Goal: Navigation & Orientation: Find specific page/section

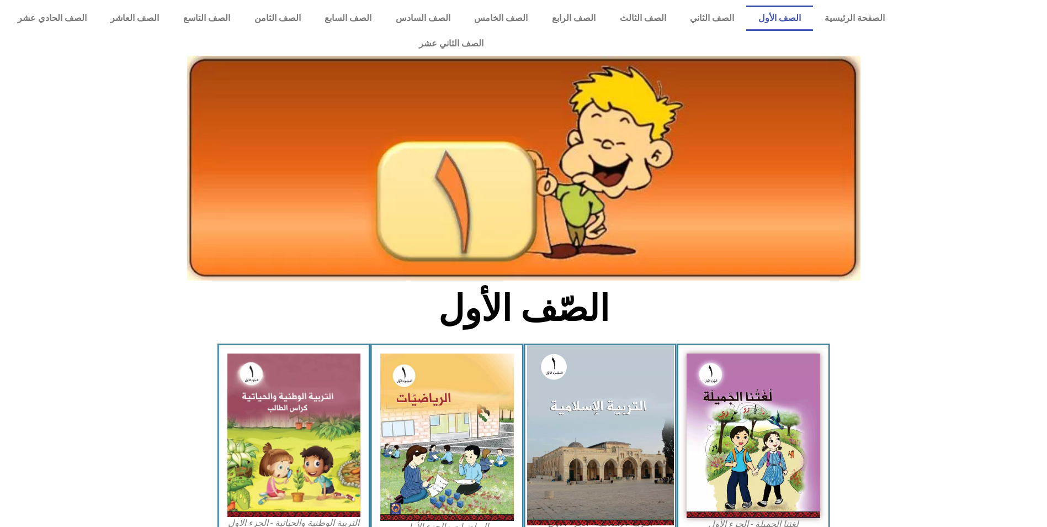
click at [589, 407] on img at bounding box center [600, 434] width 147 height 179
click at [567, 352] on img at bounding box center [600, 434] width 147 height 179
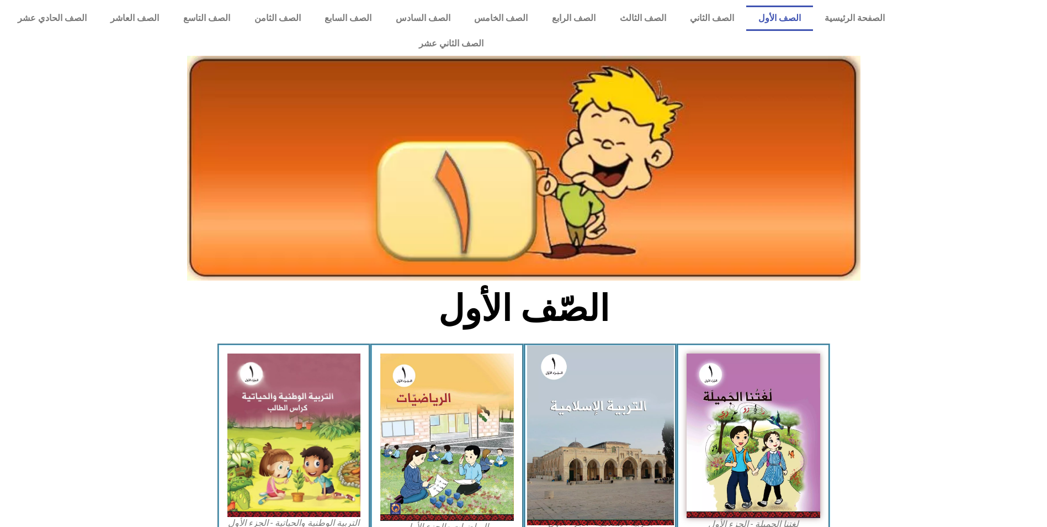
click at [567, 352] on img at bounding box center [600, 434] width 147 height 179
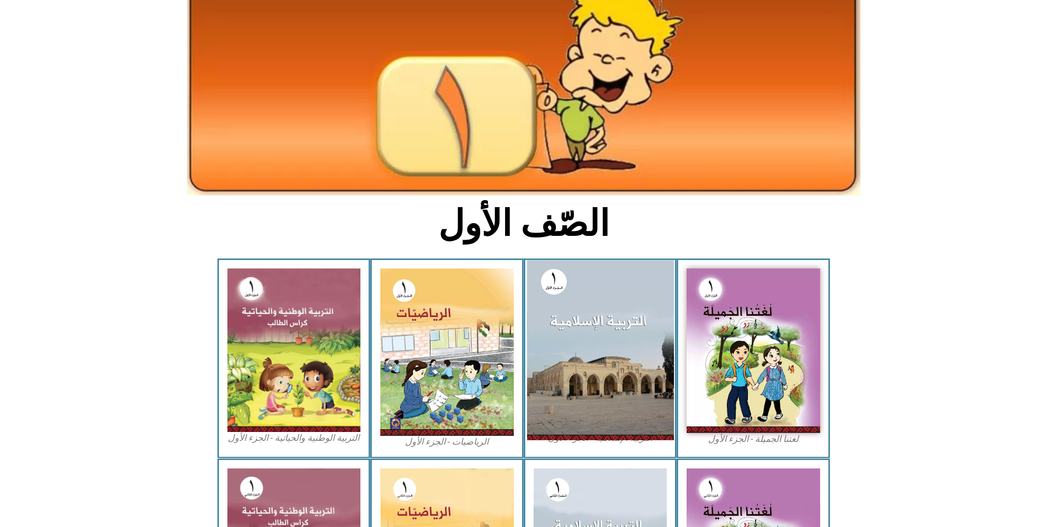
scroll to position [190, 0]
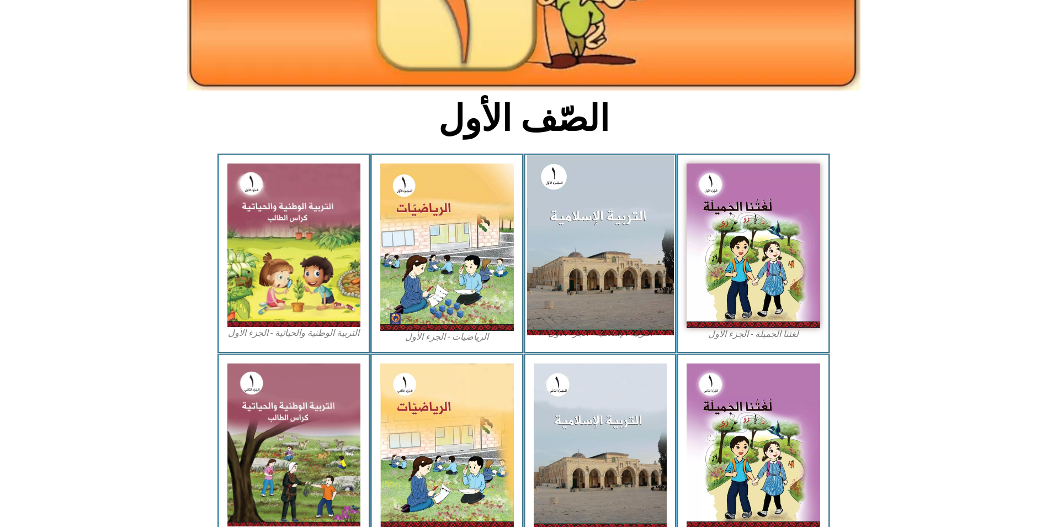
click at [580, 222] on img at bounding box center [600, 244] width 147 height 179
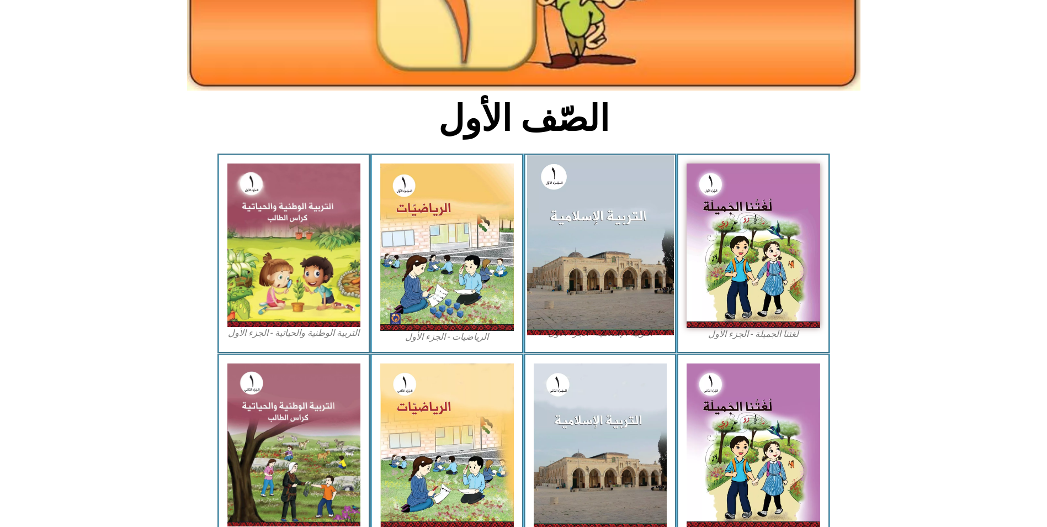
click at [580, 222] on img at bounding box center [600, 244] width 147 height 179
click at [587, 188] on img at bounding box center [600, 244] width 147 height 179
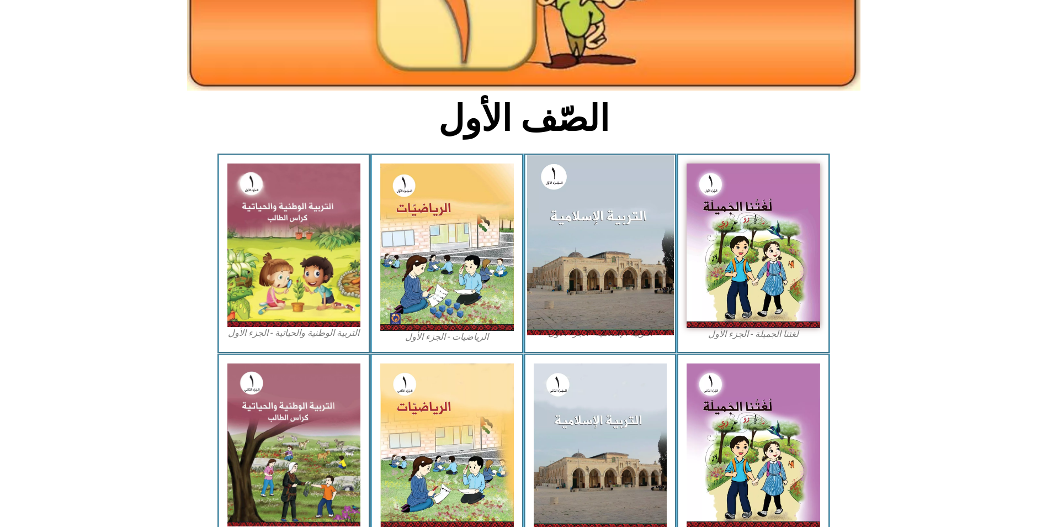
click at [587, 188] on img at bounding box center [600, 244] width 147 height 179
click at [557, 155] on img at bounding box center [600, 244] width 147 height 179
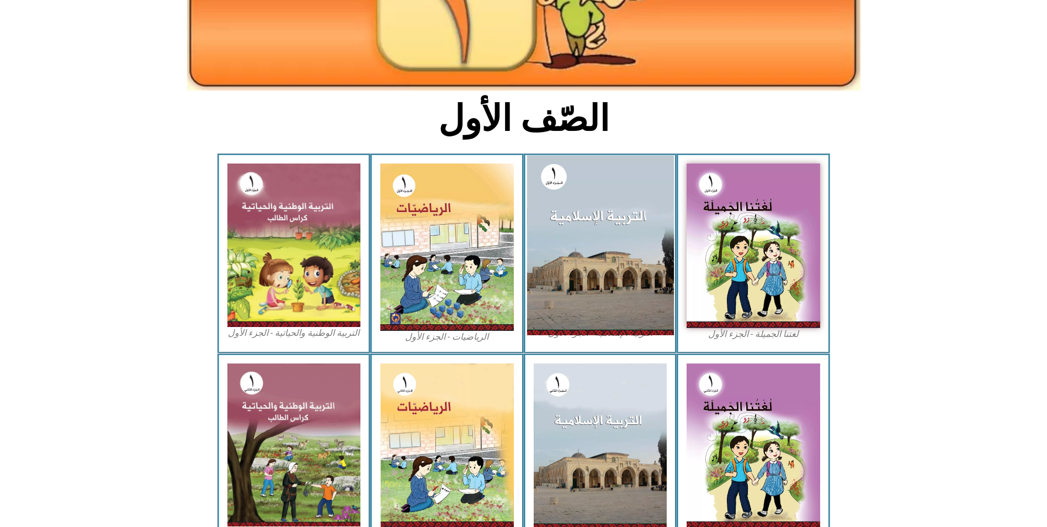
click at [557, 155] on img at bounding box center [600, 244] width 147 height 179
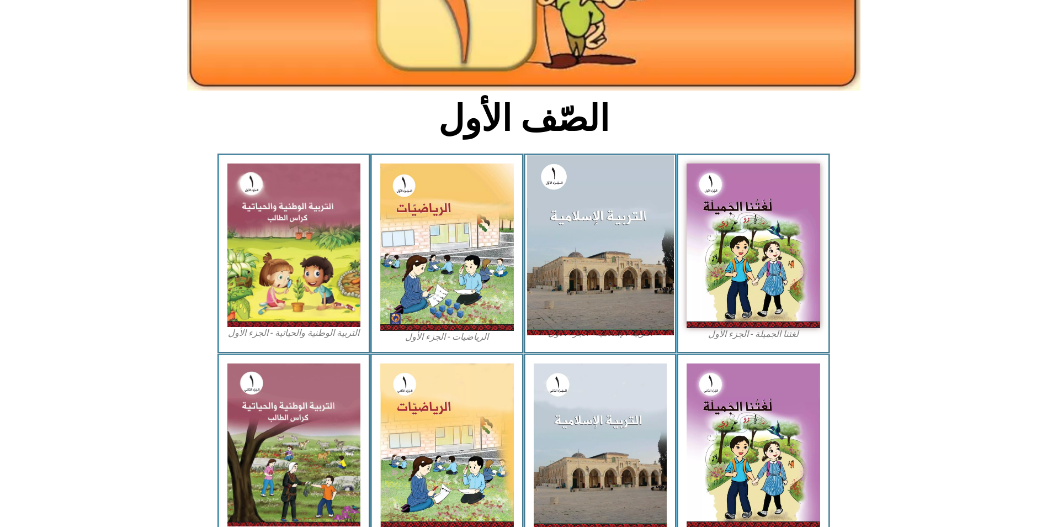
click at [589, 201] on img at bounding box center [600, 244] width 147 height 179
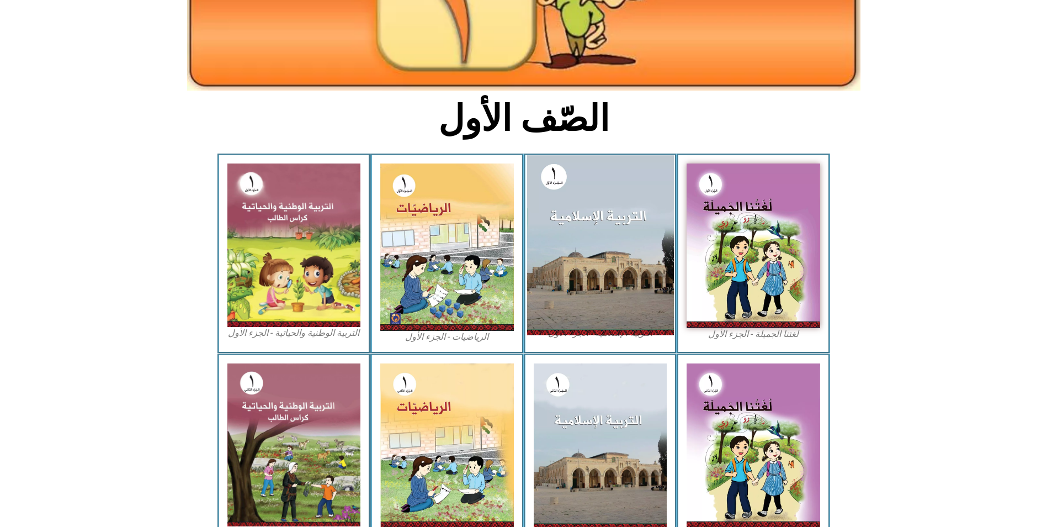
click at [589, 201] on img at bounding box center [600, 244] width 147 height 179
click at [596, 256] on img at bounding box center [600, 244] width 147 height 179
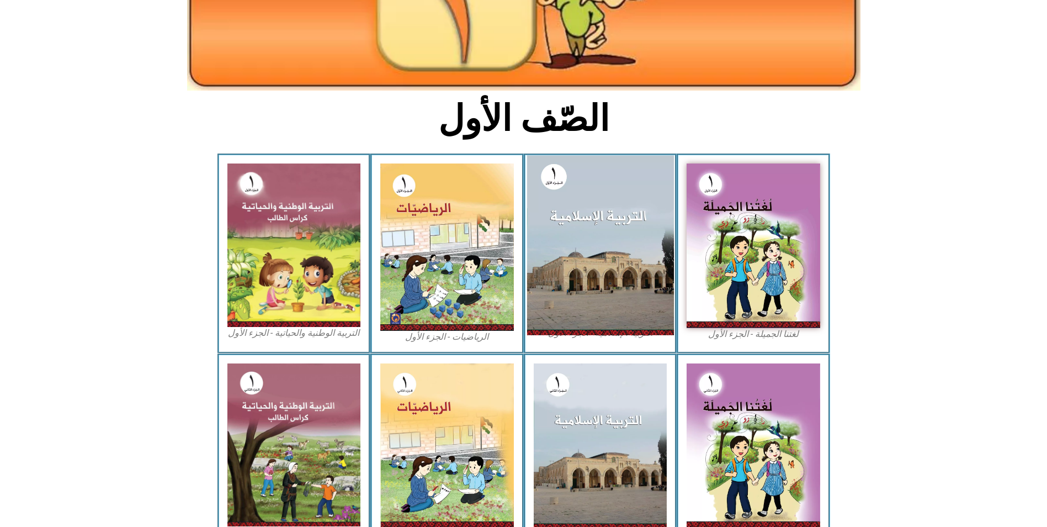
click at [596, 256] on img at bounding box center [600, 244] width 147 height 179
drag, startPoint x: 596, startPoint y: 256, endPoint x: 549, endPoint y: 204, distance: 69.5
click at [596, 255] on img at bounding box center [600, 244] width 147 height 179
click at [557, 192] on img at bounding box center [600, 244] width 147 height 179
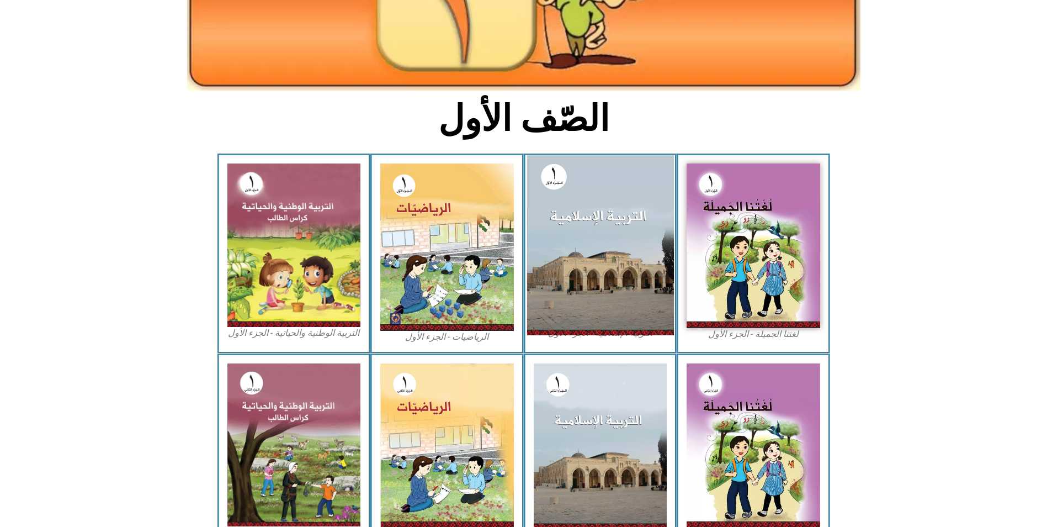
click at [557, 192] on img at bounding box center [600, 244] width 147 height 179
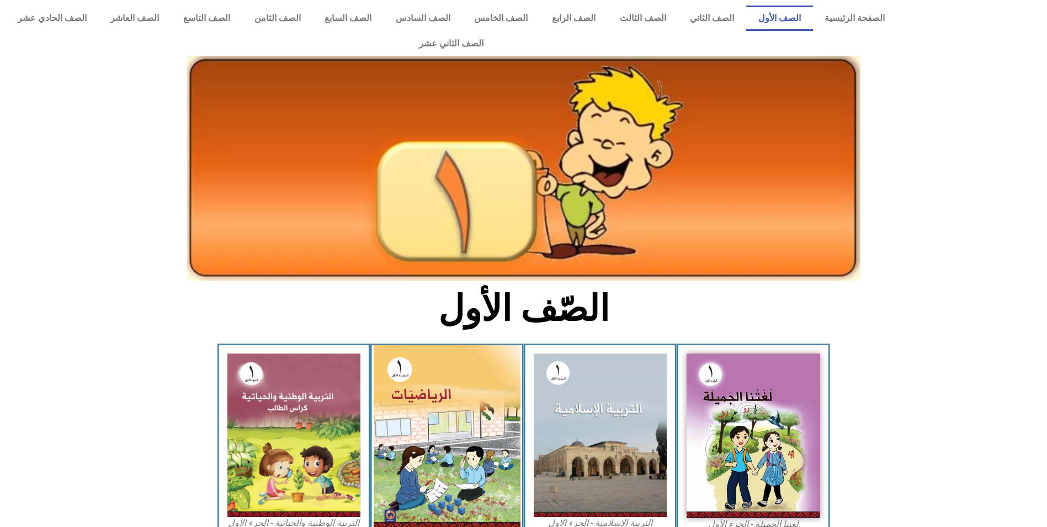
click at [466, 414] on img at bounding box center [447, 437] width 147 height 184
